Goal: Transaction & Acquisition: Purchase product/service

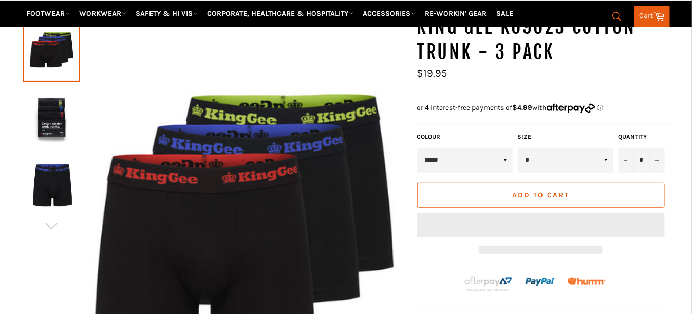
click at [606, 148] on select "* * * ** *** ***" at bounding box center [566, 160] width 96 height 25
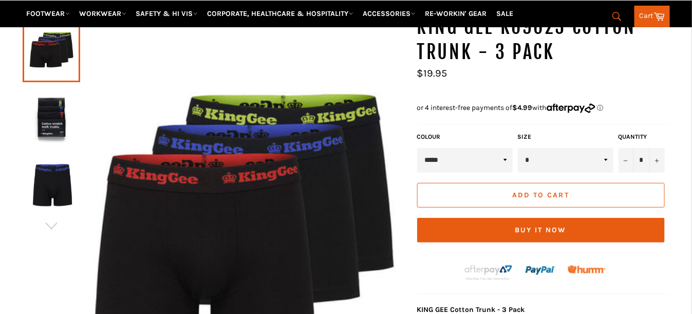
select select "**"
click at [518, 148] on select "* * * ** *** ***" at bounding box center [566, 160] width 96 height 25
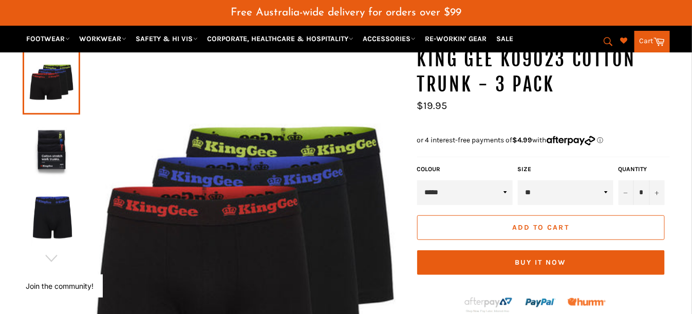
scroll to position [140, 0]
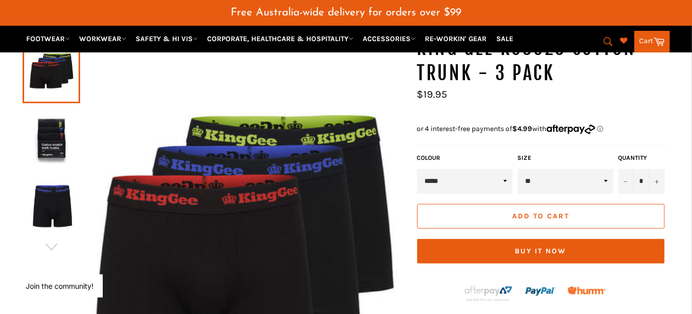
click at [554, 212] on span "Add to Cart" at bounding box center [540, 216] width 57 height 9
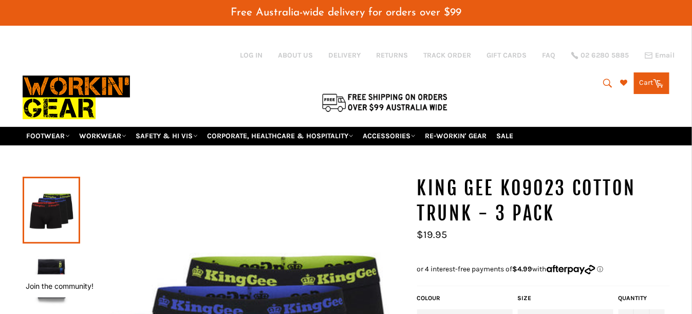
scroll to position [290, 17]
click at [399, 58] on link "RETURNS" at bounding box center [393, 55] width 32 height 10
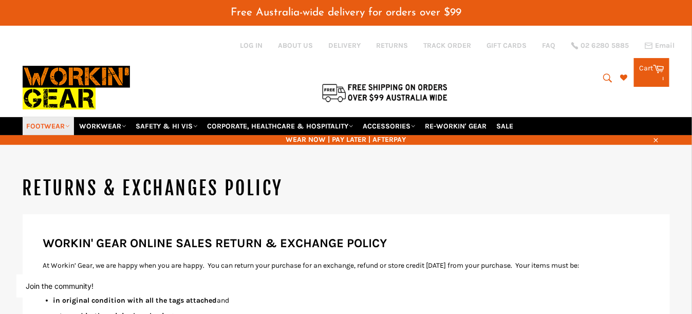
click at [47, 117] on link "FOOTWEAR" at bounding box center [48, 126] width 51 height 18
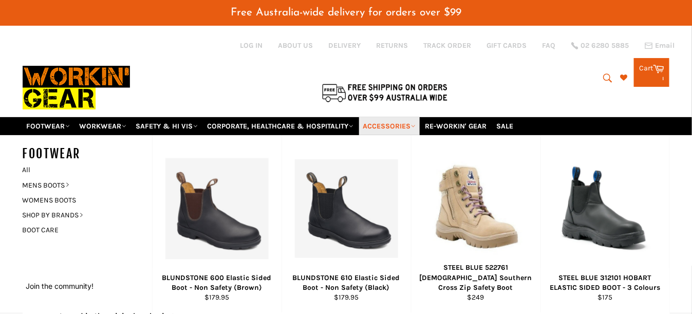
click at [398, 117] on link "ACCESSORIES" at bounding box center [389, 126] width 61 height 18
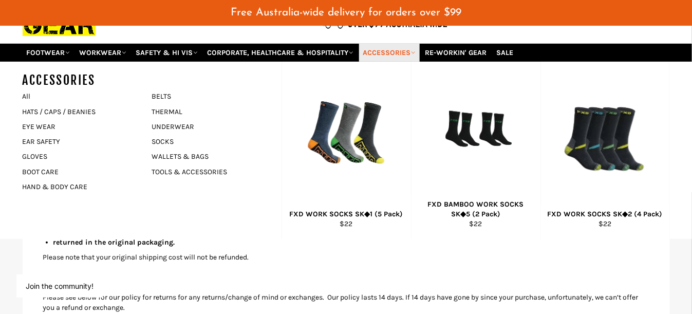
scroll to position [76, 0]
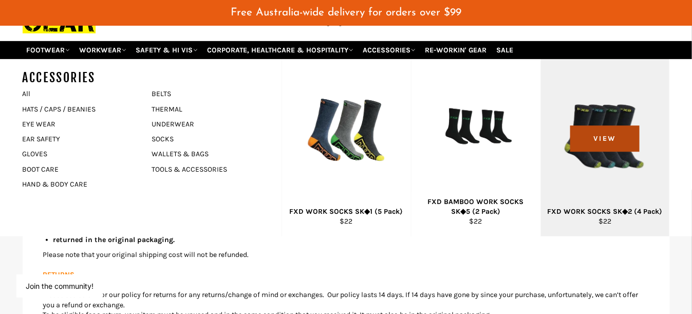
click at [602, 125] on span "View" at bounding box center [605, 138] width 69 height 26
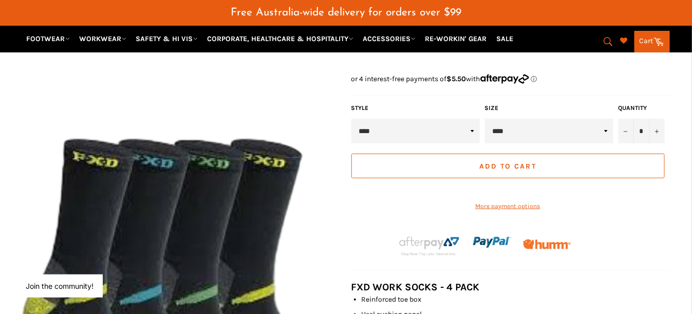
scroll to position [110, 0]
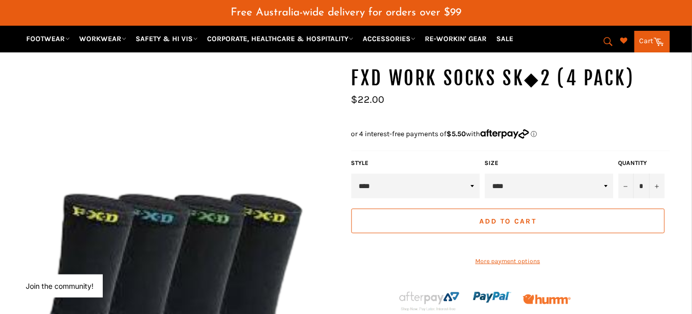
click at [606, 174] on select "****" at bounding box center [549, 186] width 129 height 25
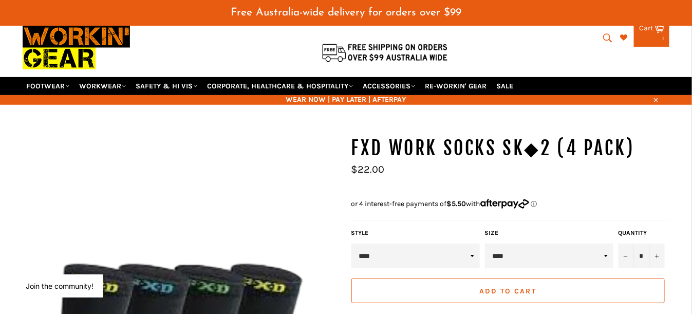
scroll to position [0, 0]
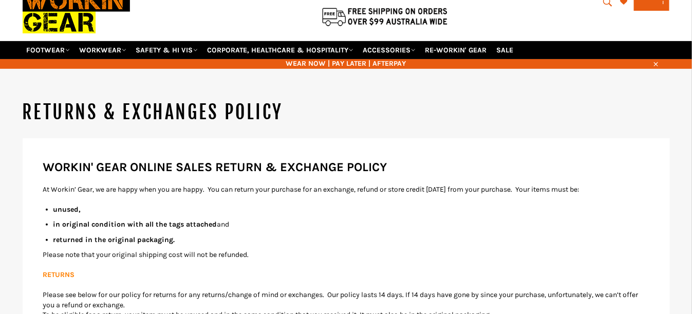
scroll to position [76, 0]
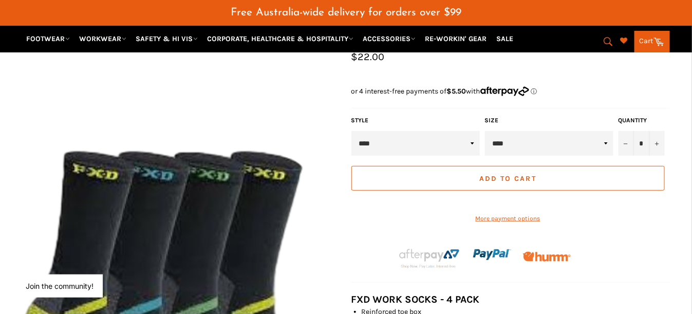
scroll to position [127, 0]
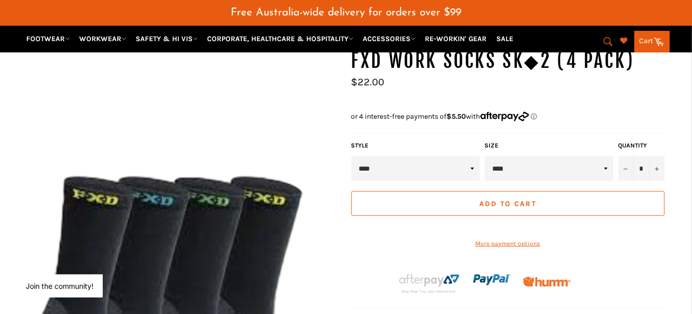
click at [353, 222] on shop-pay-wallet-button at bounding box center [353, 226] width 2 height 9
click at [506, 191] on button "Add to Cart" at bounding box center [509, 203] width 314 height 25
click at [505, 199] on span "Add to Cart" at bounding box center [508, 203] width 57 height 9
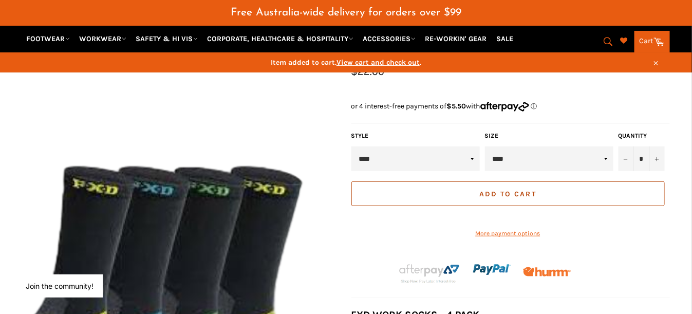
drag, startPoint x: 505, startPoint y: 186, endPoint x: 503, endPoint y: 178, distance: 7.5
click at [504, 181] on button "Add to Cart" at bounding box center [509, 193] width 314 height 25
click at [503, 190] on span "Add to Cart" at bounding box center [508, 194] width 57 height 9
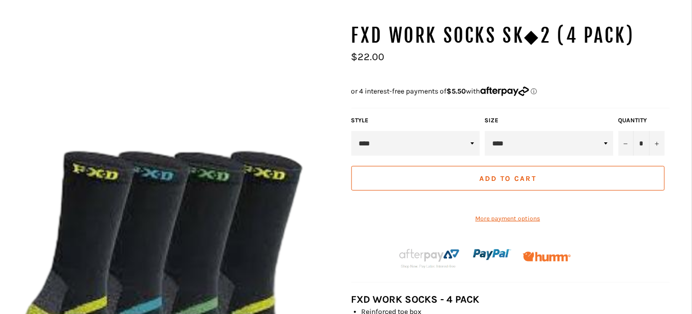
scroll to position [153, 0]
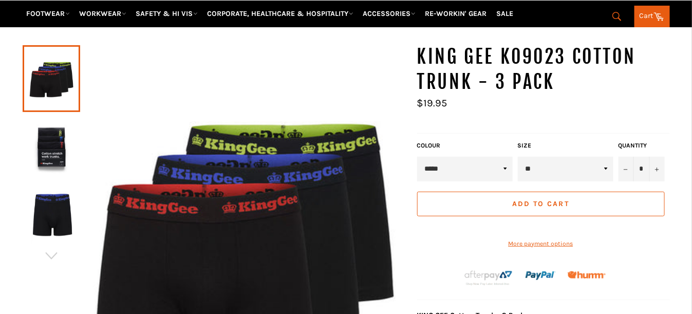
scroll to position [106, 0]
click at [534, 186] on form "**********" at bounding box center [541, 202] width 253 height 122
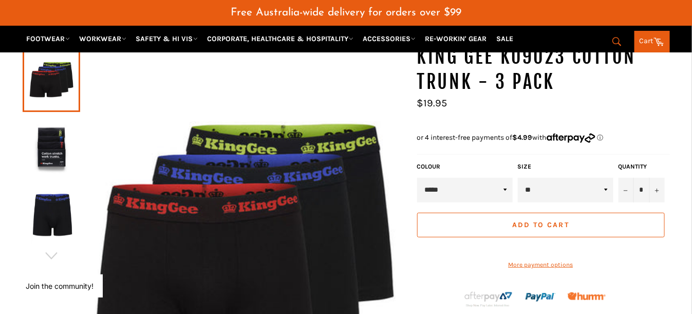
click at [527, 221] on span "Add to Cart" at bounding box center [540, 225] width 57 height 9
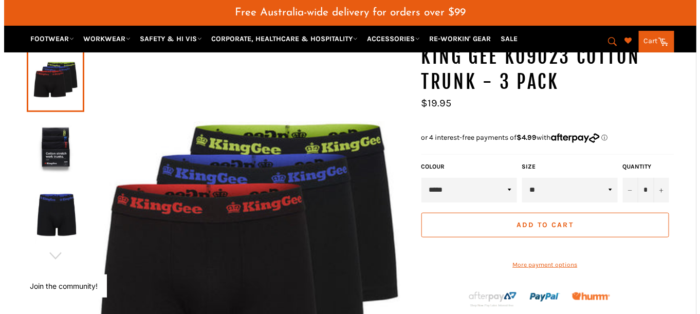
scroll to position [121, 0]
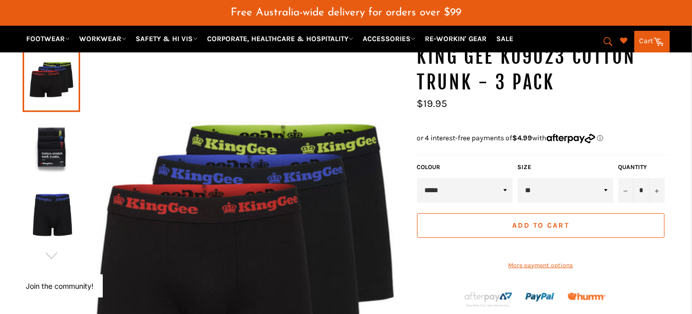
click at [541, 221] on span "Add to Cart" at bounding box center [540, 225] width 57 height 9
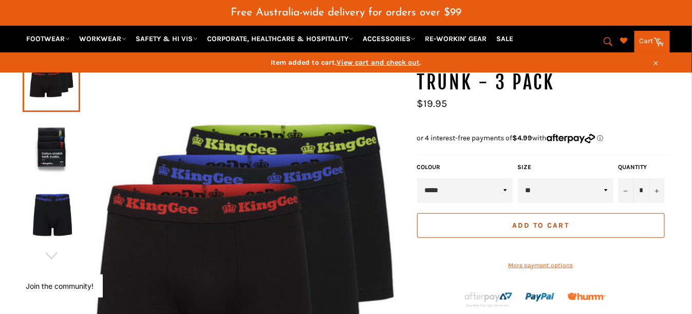
click at [541, 221] on span "Add to Cart" at bounding box center [540, 225] width 57 height 9
click at [652, 40] on link "Cart Cart" at bounding box center [652, 42] width 35 height 22
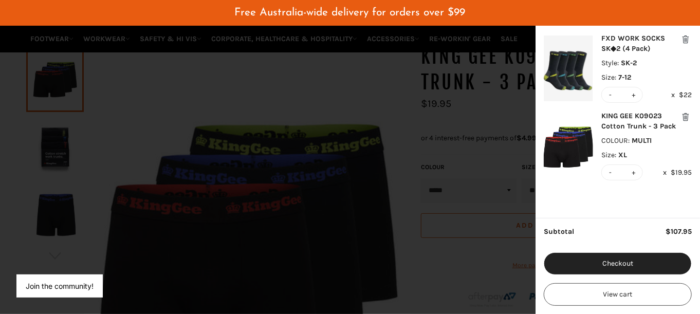
click at [610, 94] on button "-" at bounding box center [610, 94] width 7 height 15
type input "*"
click at [610, 94] on button "-" at bounding box center [610, 94] width 7 height 15
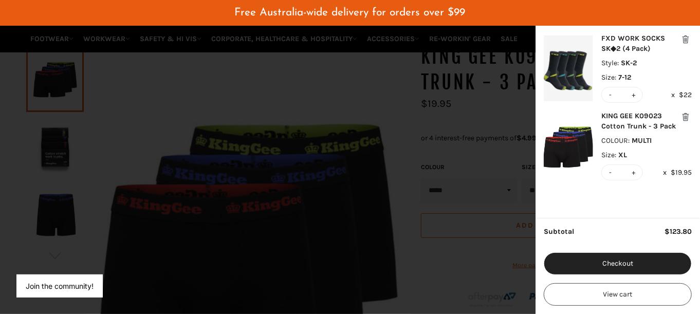
type input "*"
click at [611, 171] on button "-" at bounding box center [610, 172] width 7 height 15
type input "*"
click at [686, 38] on button "modal" at bounding box center [686, 39] width 12 height 12
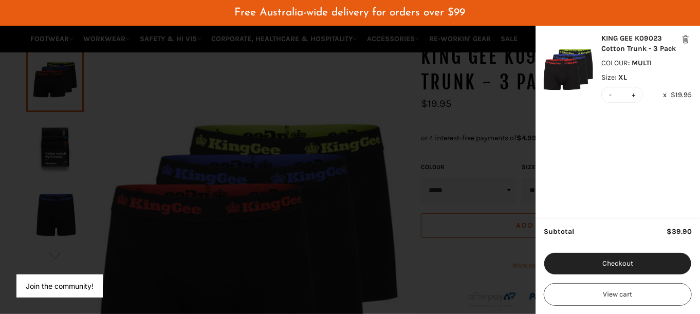
click at [686, 35] on button "modal" at bounding box center [686, 39] width 12 height 12
